Goal: Find specific page/section: Find specific page/section

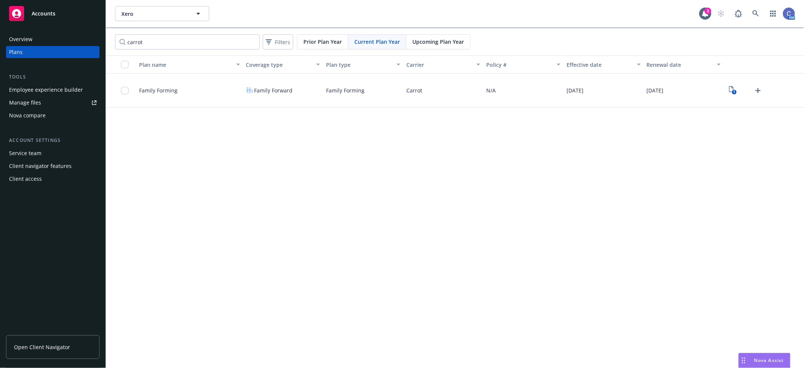
click at [42, 354] on link "Open Client Navigator" at bounding box center [53, 347] width 94 height 24
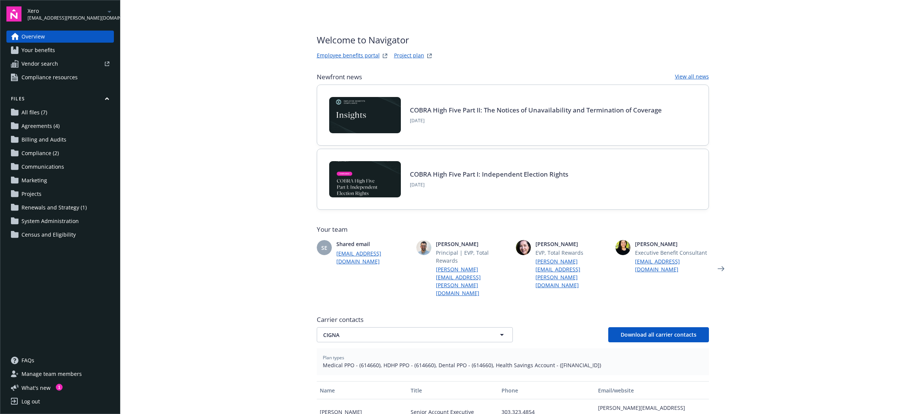
click at [100, 9] on div "Xero [EMAIL_ADDRESS][PERSON_NAME][DOMAIN_NAME]" at bounding box center [71, 14] width 86 height 15
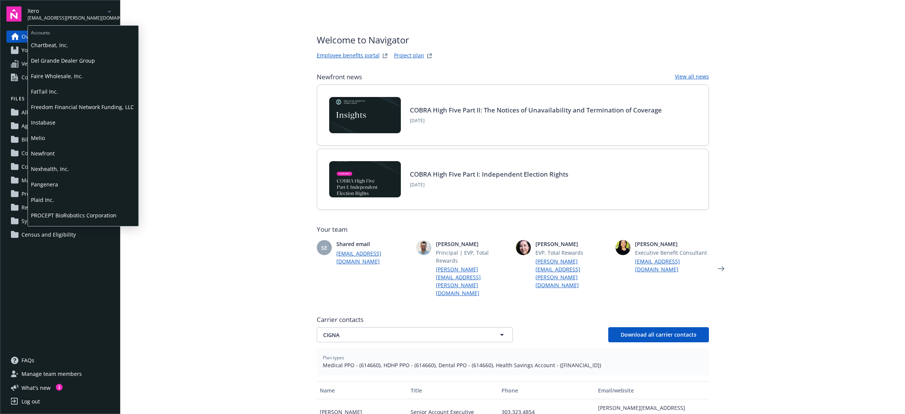
click at [50, 77] on span "Faire Wholesale, Inc." at bounding box center [83, 75] width 104 height 15
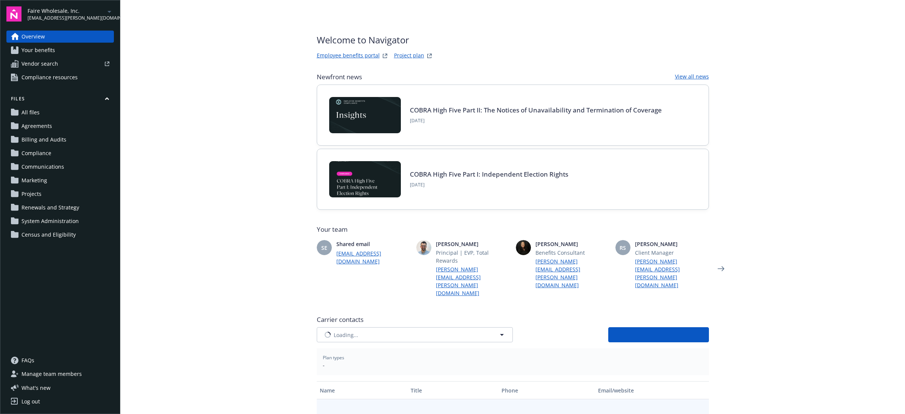
type input "CIGNA"
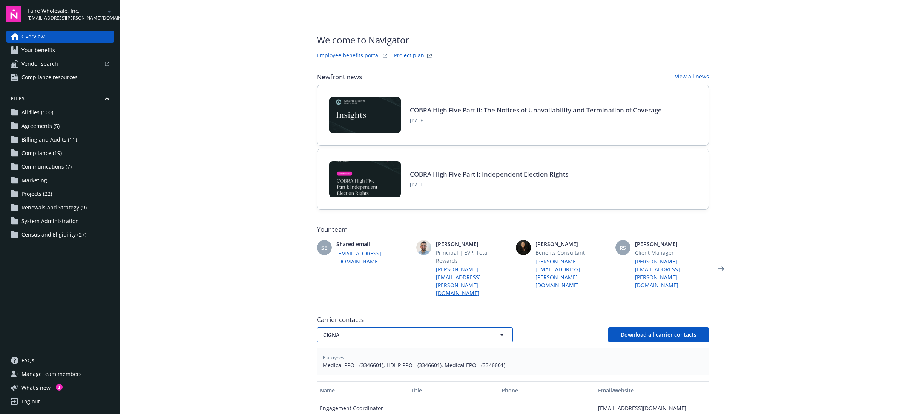
click at [491, 327] on button "CIGNA" at bounding box center [415, 334] width 196 height 15
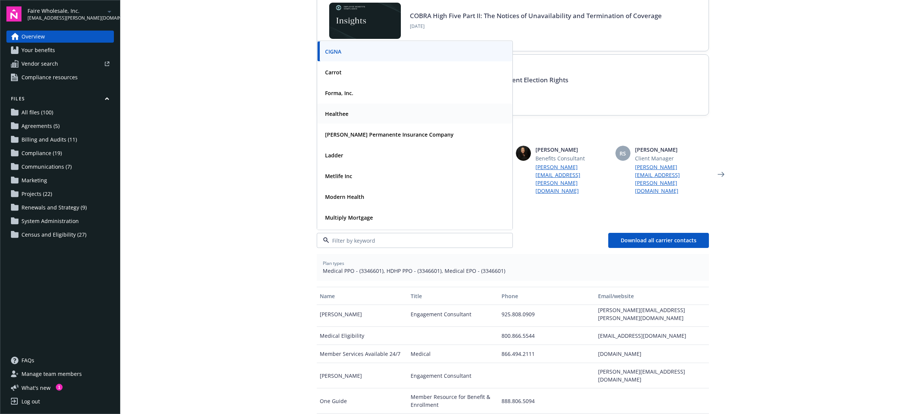
scroll to position [32, 0]
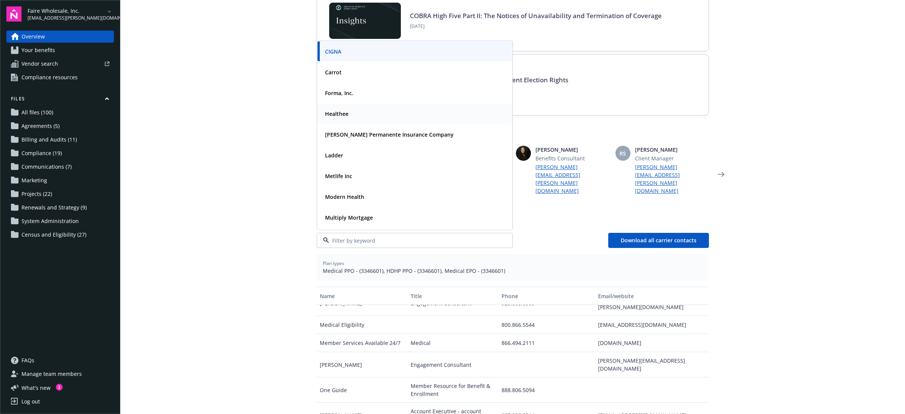
click at [344, 110] on strong "Healthee" at bounding box center [336, 113] width 23 height 7
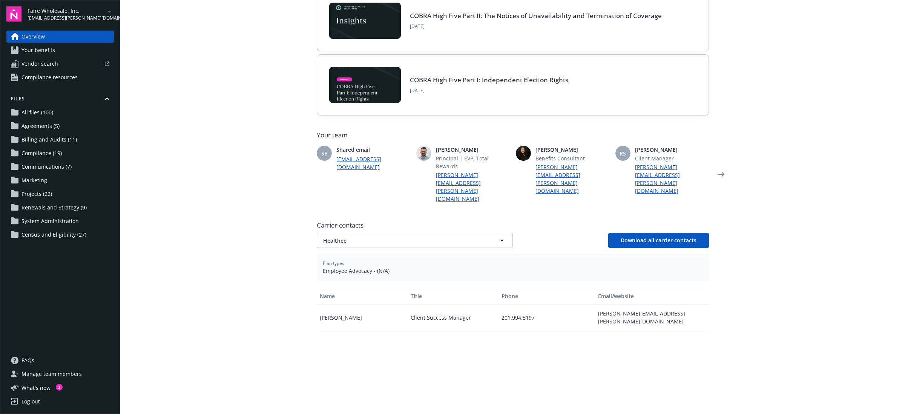
scroll to position [0, 0]
